Goal: Book appointment/travel/reservation

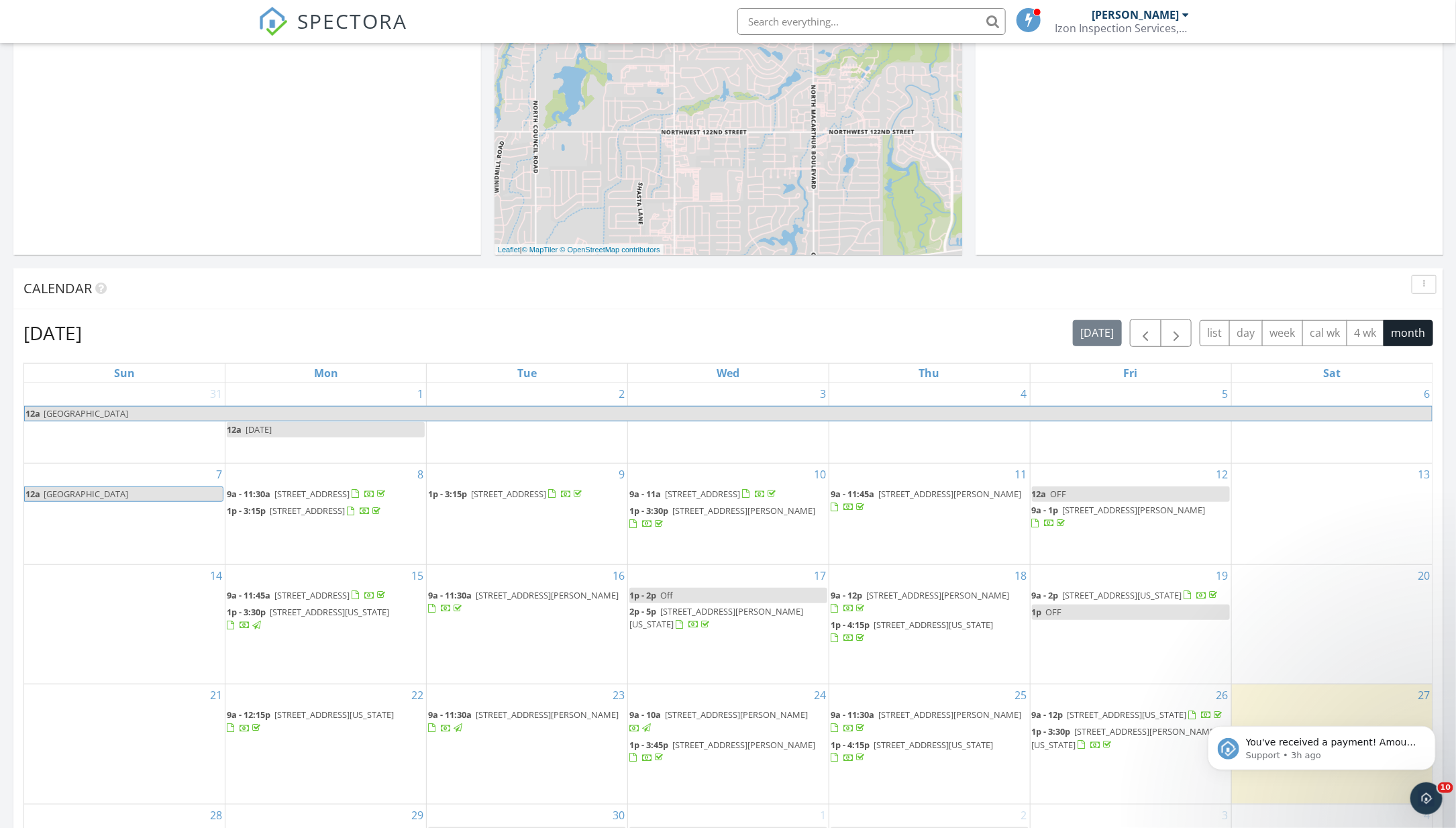
scroll to position [152, 0]
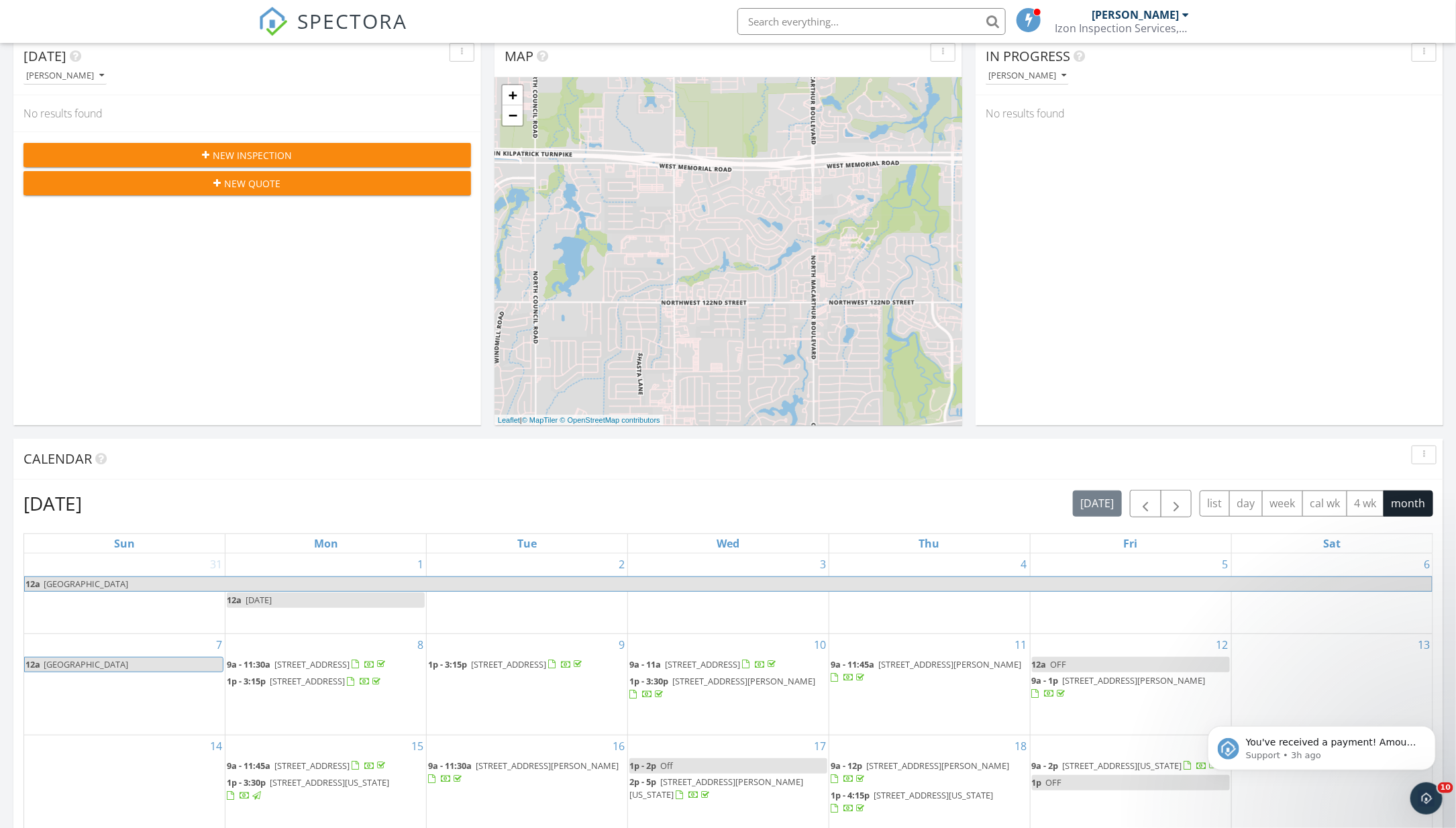
click at [1199, 508] on div "[DATE] list day week cal wk 4 wk month" at bounding box center [1253, 503] width 361 height 27
click at [1184, 505] on span "button" at bounding box center [1176, 504] width 16 height 16
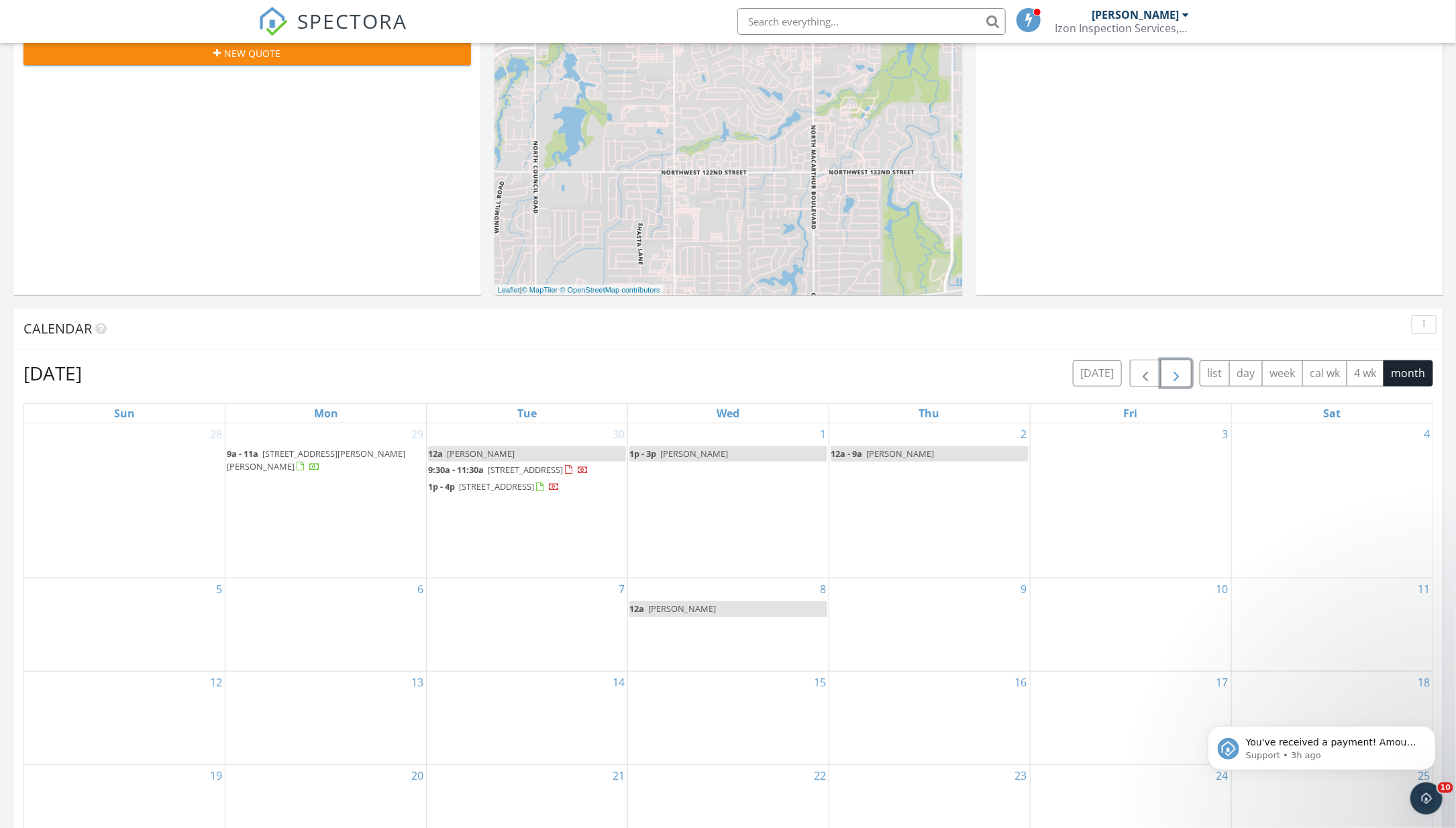
scroll to position [300, 0]
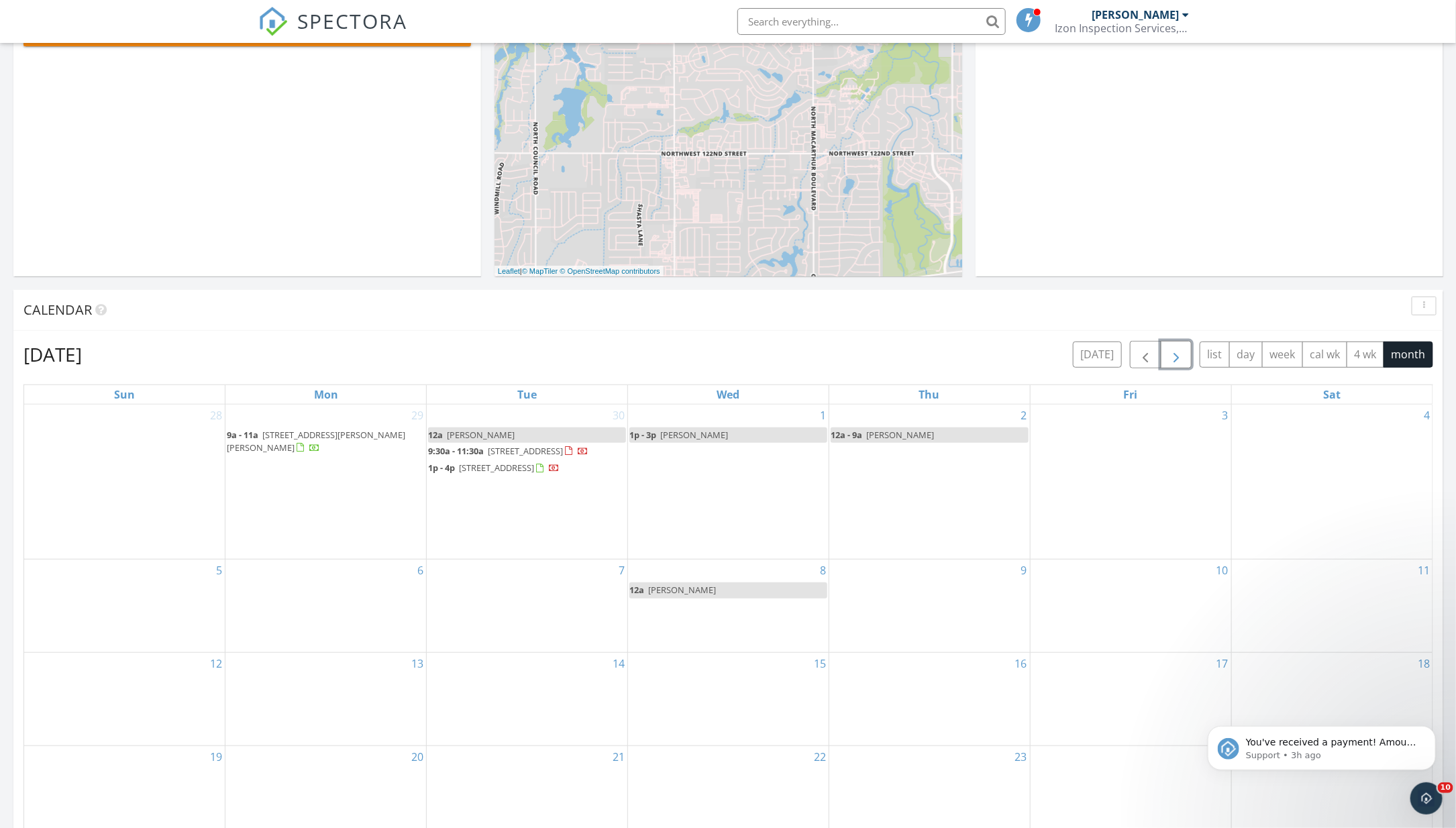
click at [361, 617] on div "6" at bounding box center [325, 606] width 201 height 92
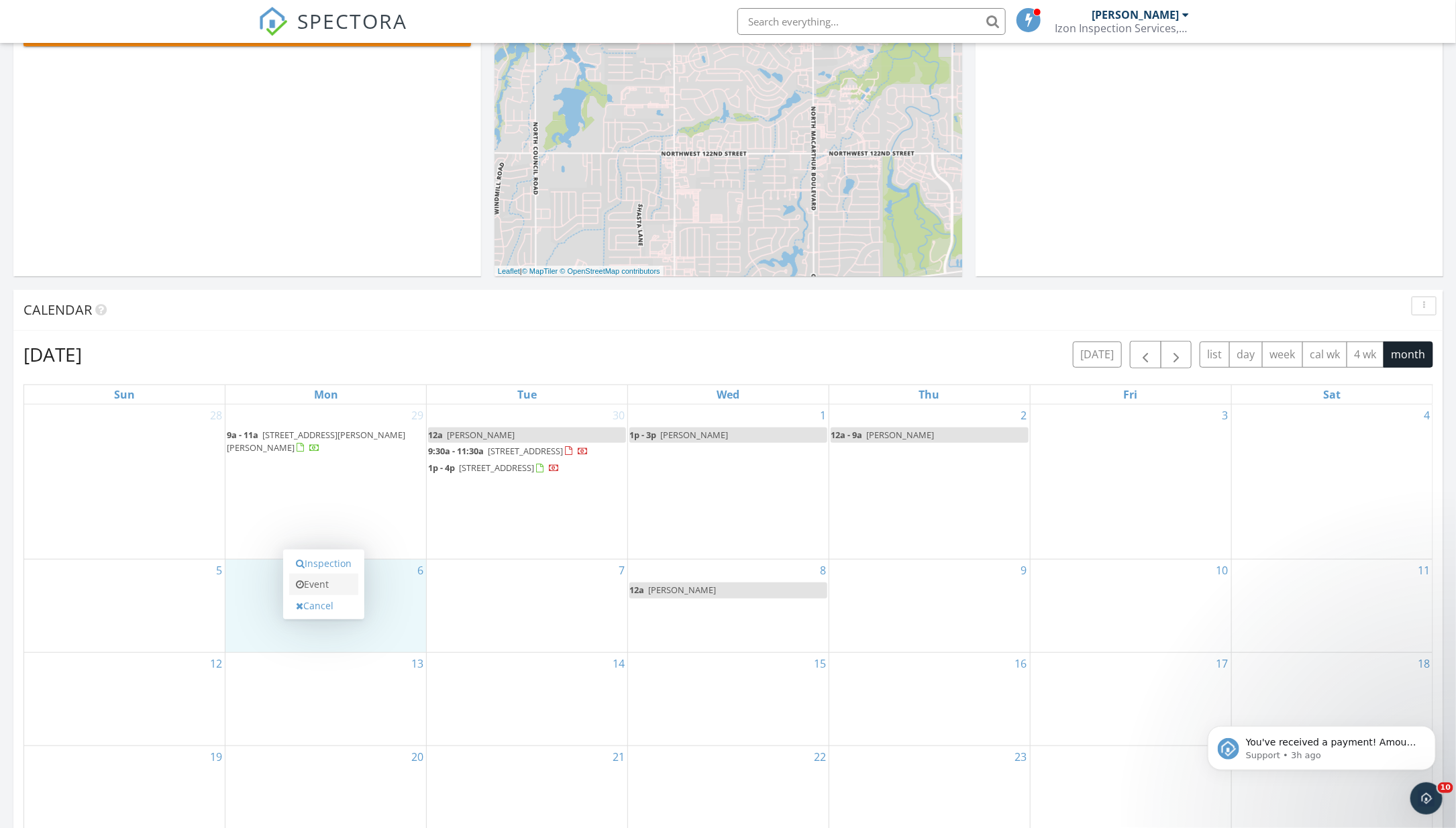
click at [347, 588] on link "Event" at bounding box center [323, 584] width 69 height 22
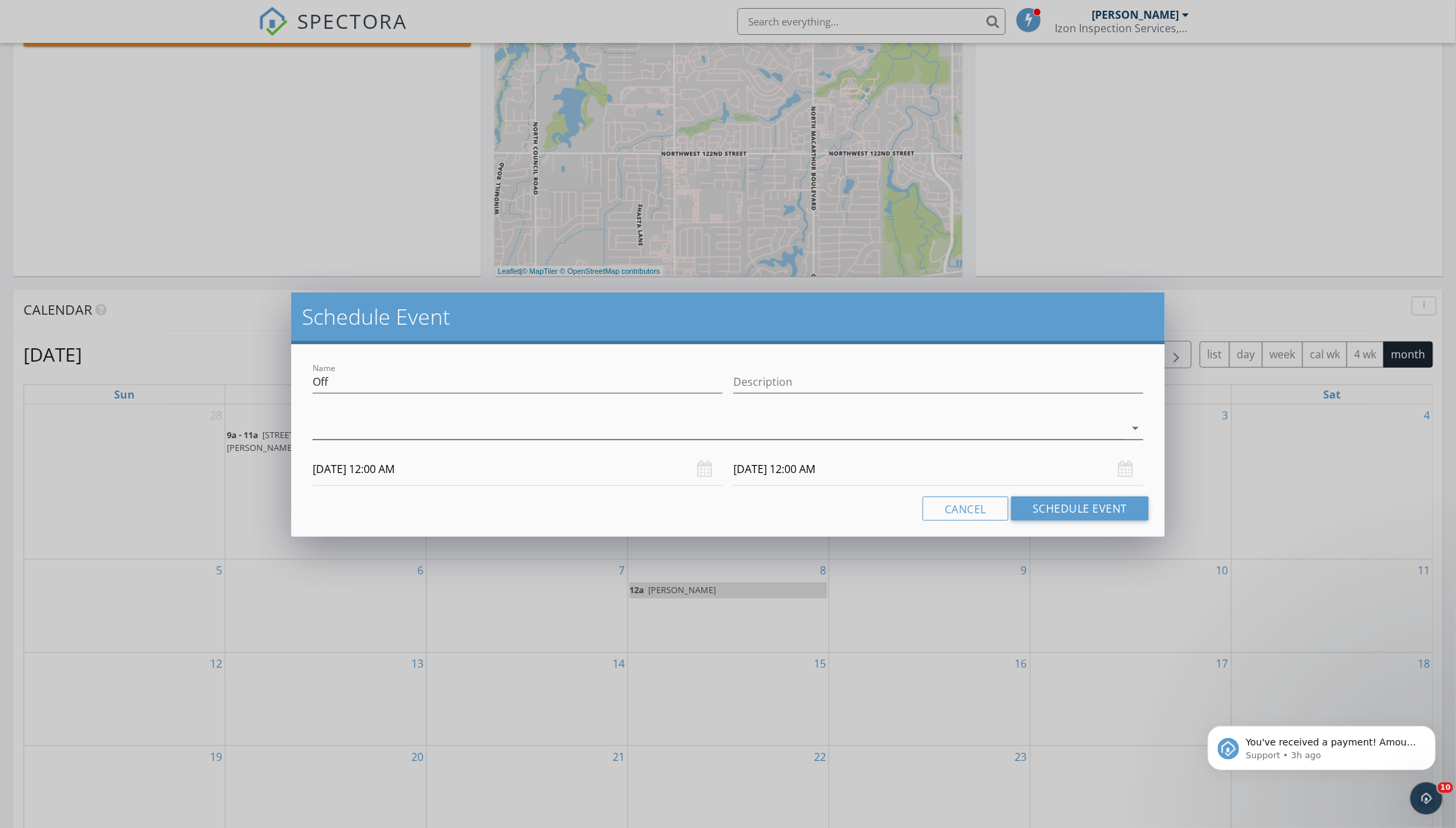
click at [467, 427] on div at bounding box center [718, 428] width 812 height 22
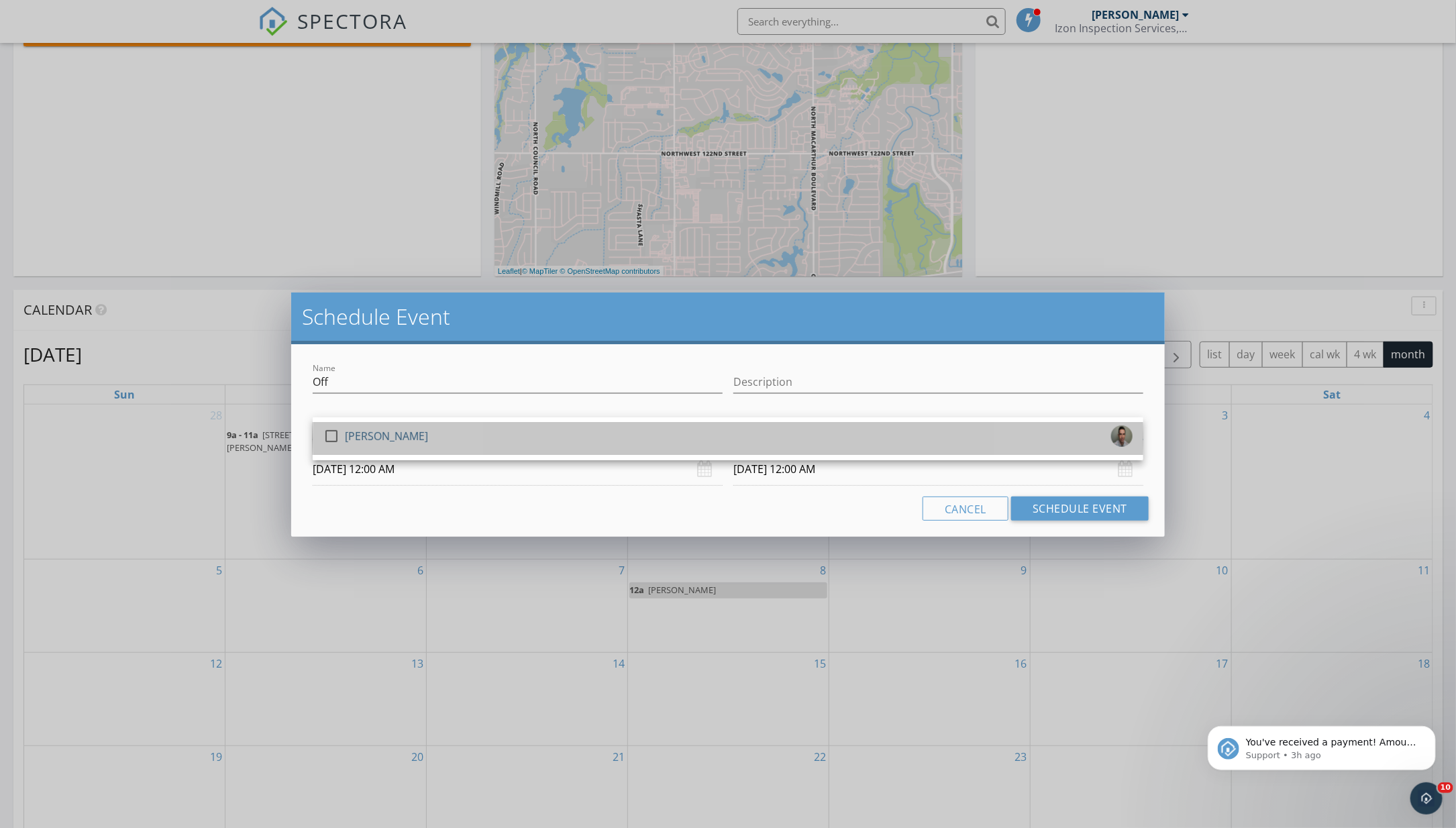
click at [467, 427] on div "check_box_outline_blank [PERSON_NAME]" at bounding box center [728, 438] width 809 height 27
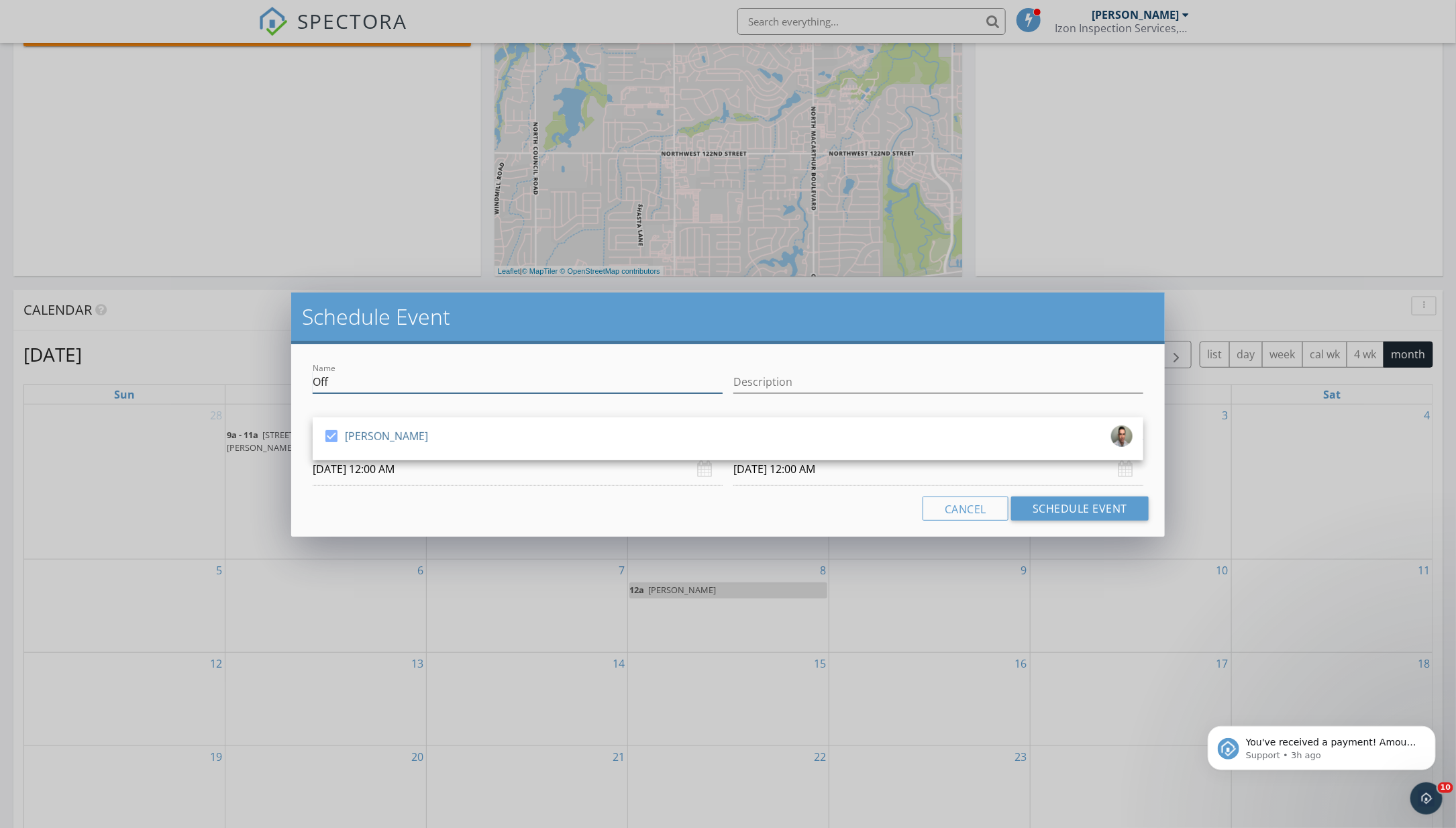
click at [419, 385] on input "Off" at bounding box center [518, 382] width 410 height 22
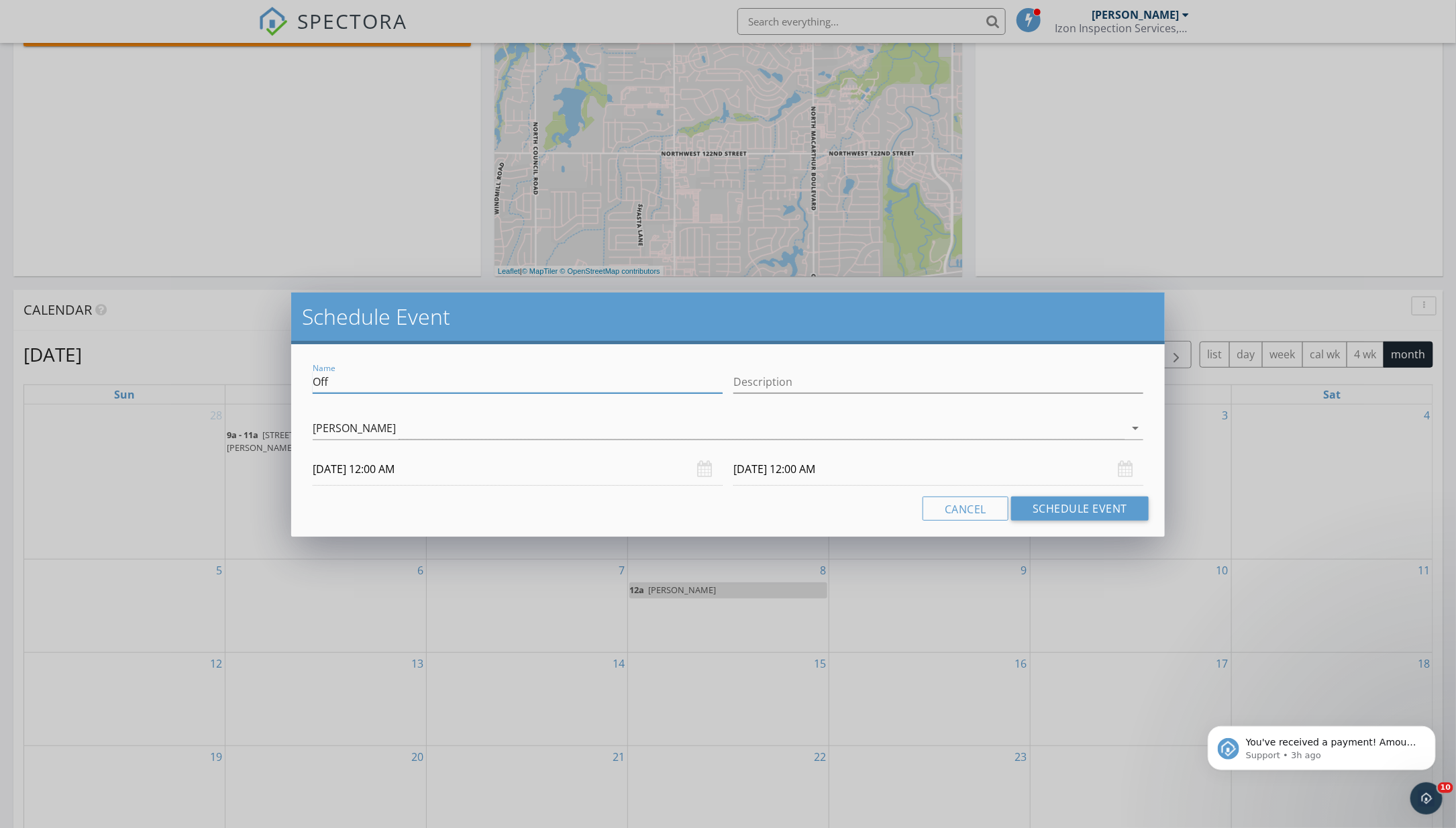
click at [419, 385] on input "Off" at bounding box center [518, 382] width 410 height 22
type input "[PERSON_NAME]"
click at [1053, 508] on button "Schedule Event" at bounding box center [1080, 509] width 138 height 24
